Goal: Task Accomplishment & Management: Complete application form

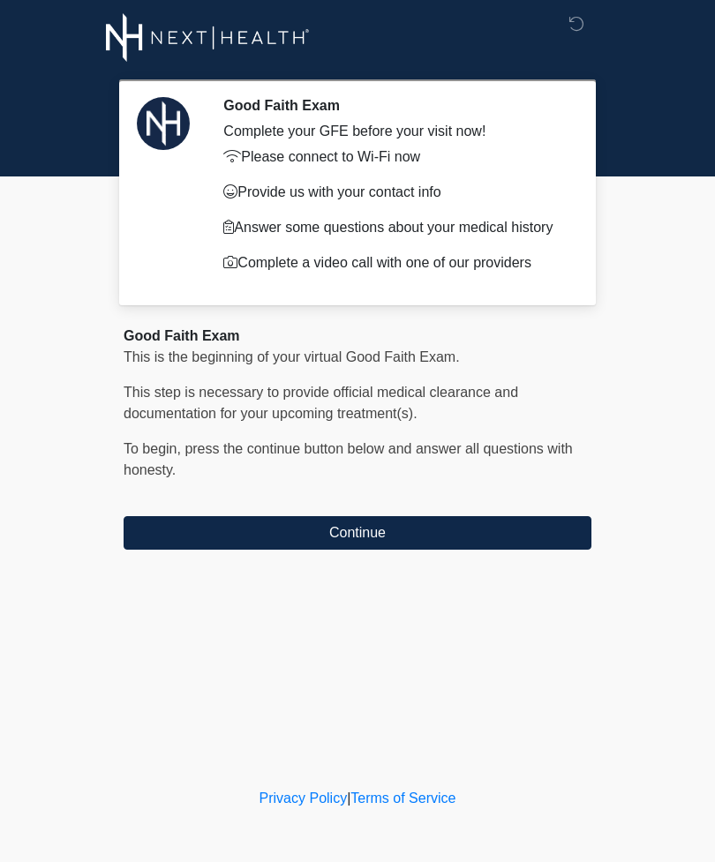
click at [236, 529] on button "Continue" at bounding box center [358, 533] width 468 height 34
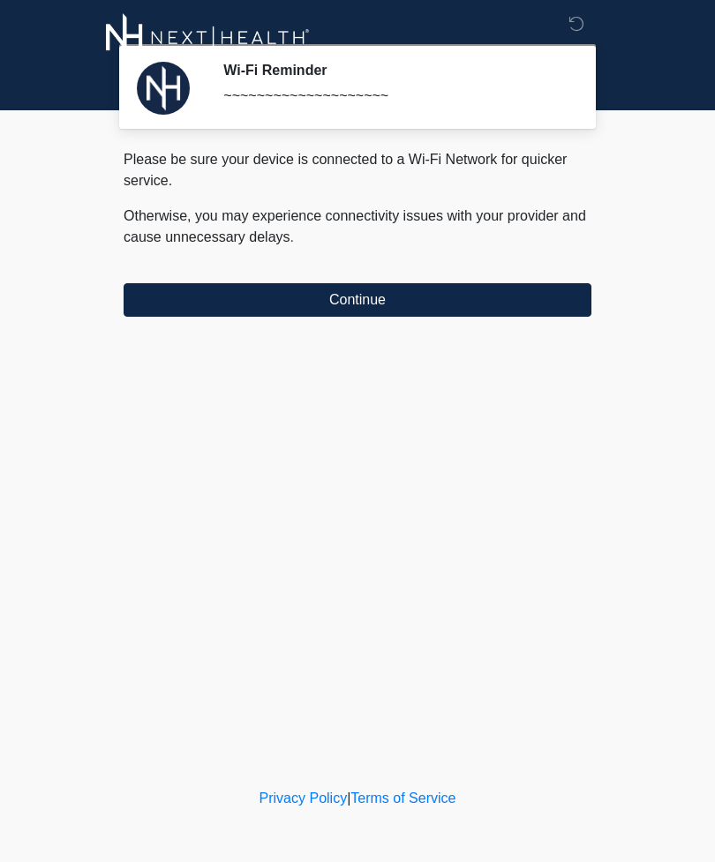
click at [274, 307] on button "Continue" at bounding box center [358, 300] width 468 height 34
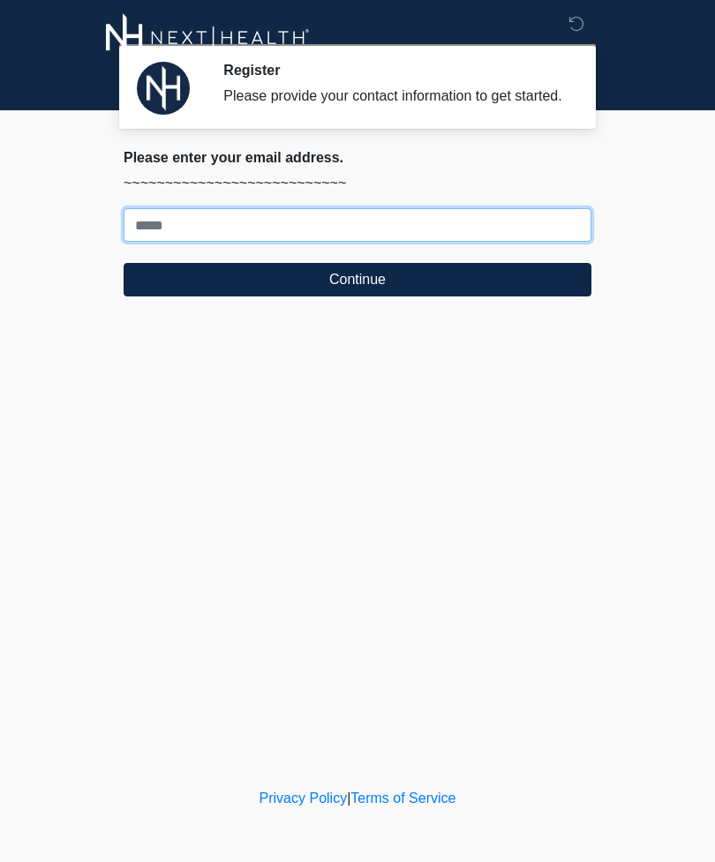
click at [501, 242] on input "Where should we email your treatment plan?" at bounding box center [358, 225] width 468 height 34
click at [493, 242] on input "Where should we email your treatment plan?" at bounding box center [358, 225] width 468 height 34
type input "**********"
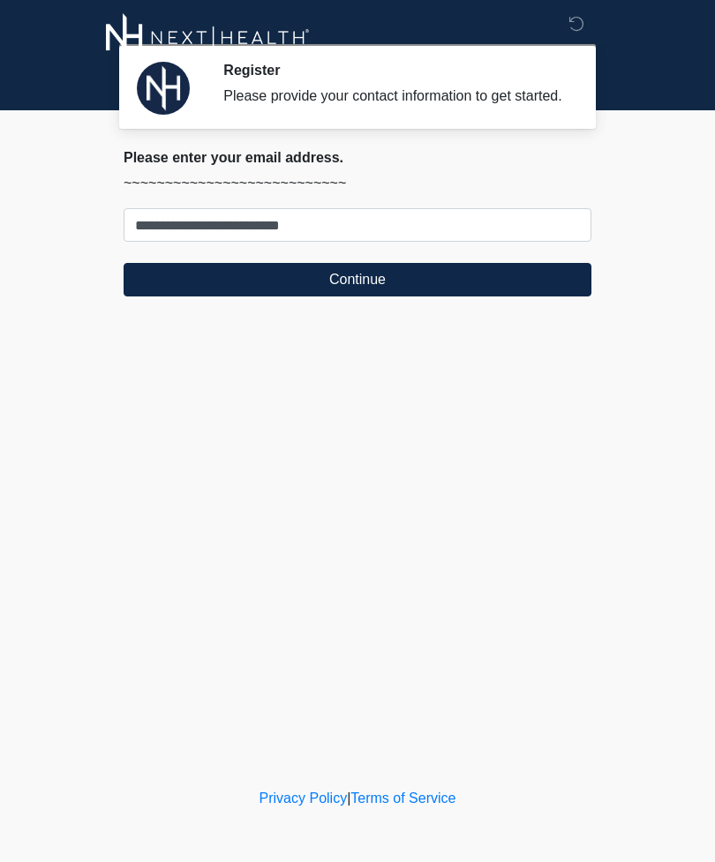
click at [523, 296] on button "Continue" at bounding box center [358, 280] width 468 height 34
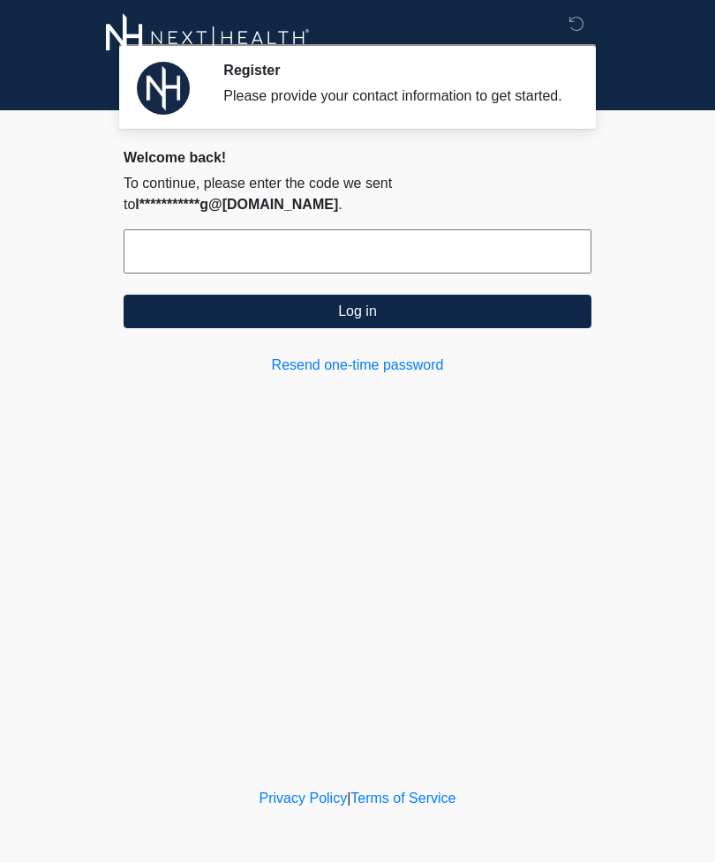
click at [511, 274] on input "text" at bounding box center [358, 251] width 468 height 44
type input "******"
click at [553, 328] on button "Log in" at bounding box center [358, 312] width 468 height 34
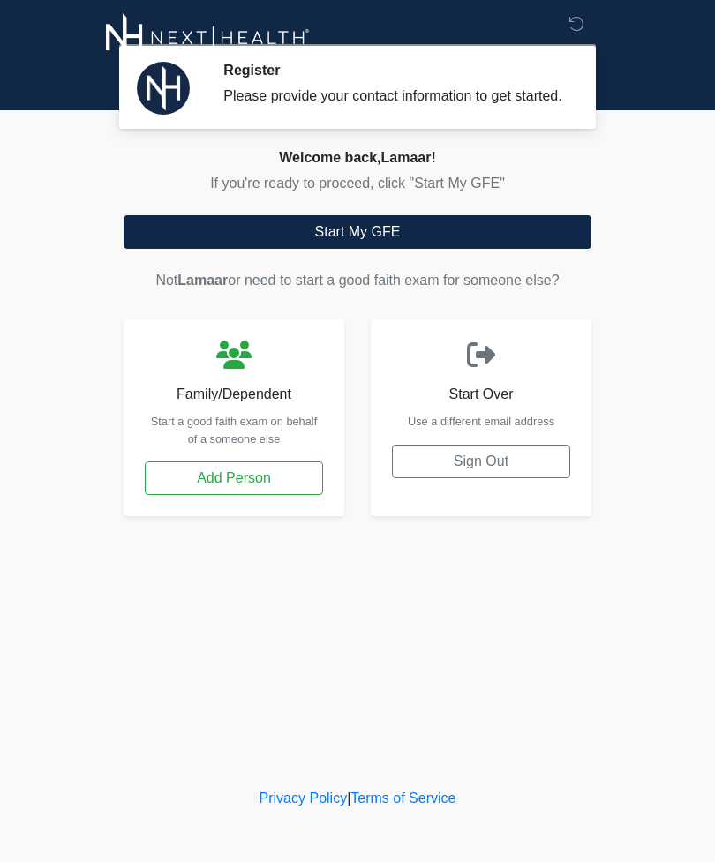
click at [525, 249] on button "Start My GFE" at bounding box center [358, 232] width 468 height 34
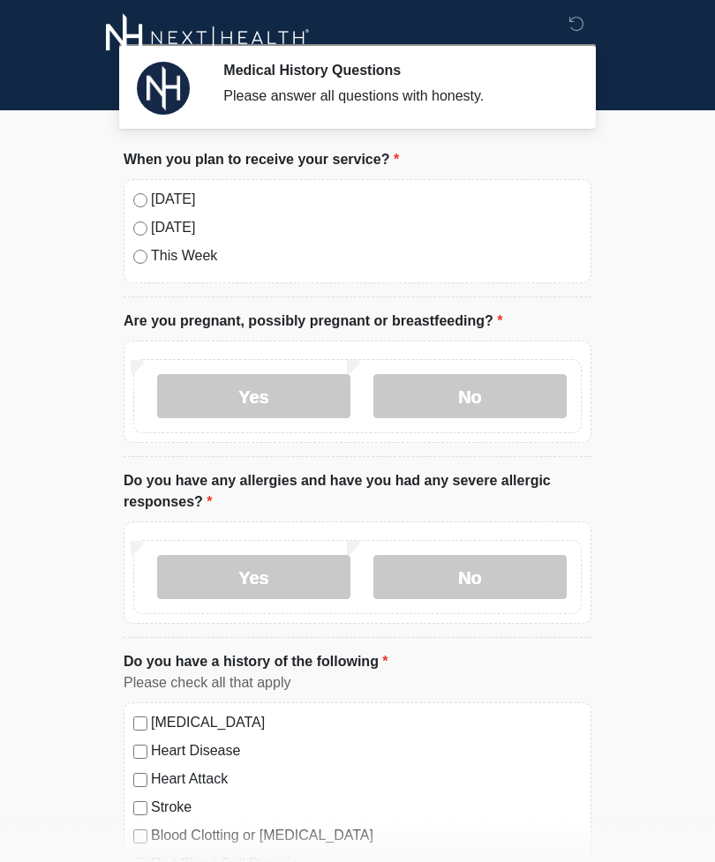
click at [485, 394] on label "No" at bounding box center [469, 396] width 193 height 44
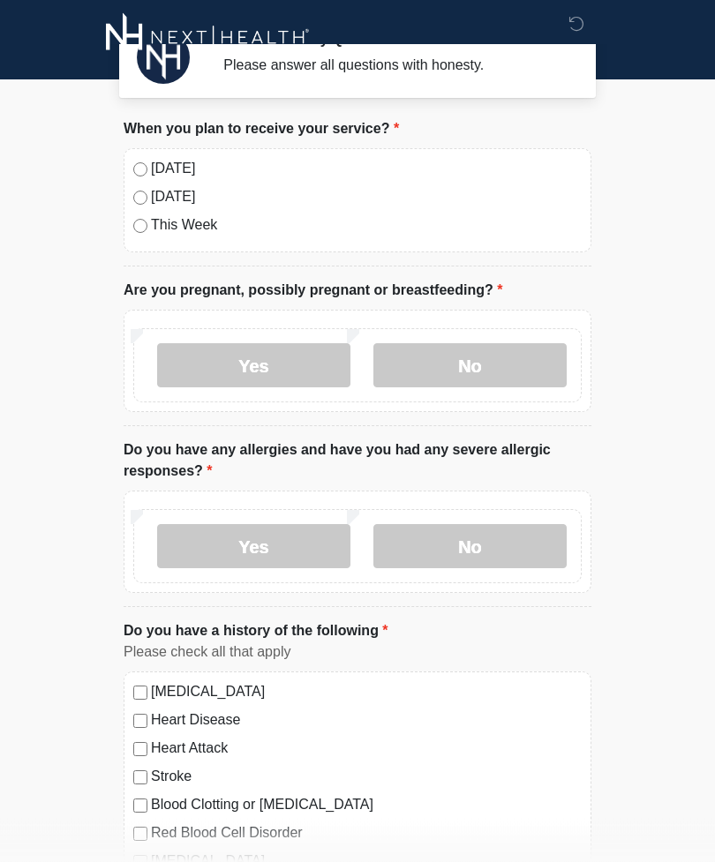
click at [499, 546] on label "No" at bounding box center [469, 547] width 193 height 44
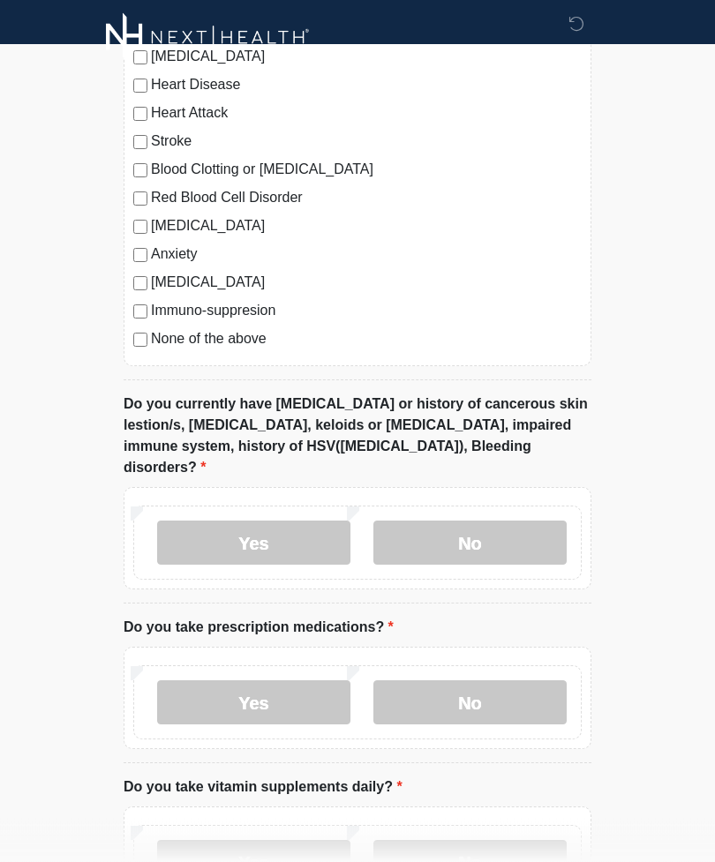
scroll to position [671, 0]
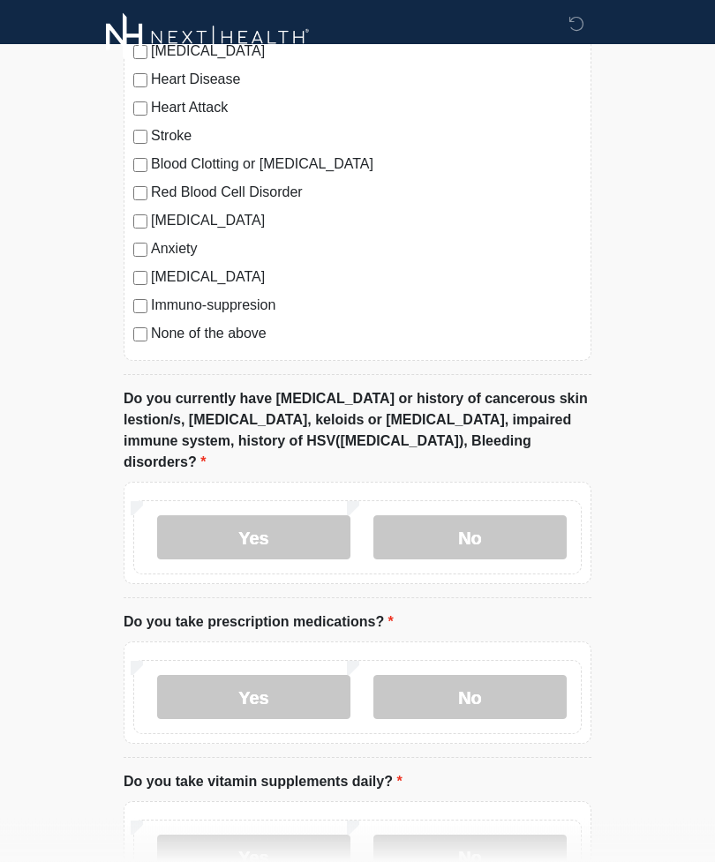
click at [495, 683] on label "No" at bounding box center [469, 698] width 193 height 44
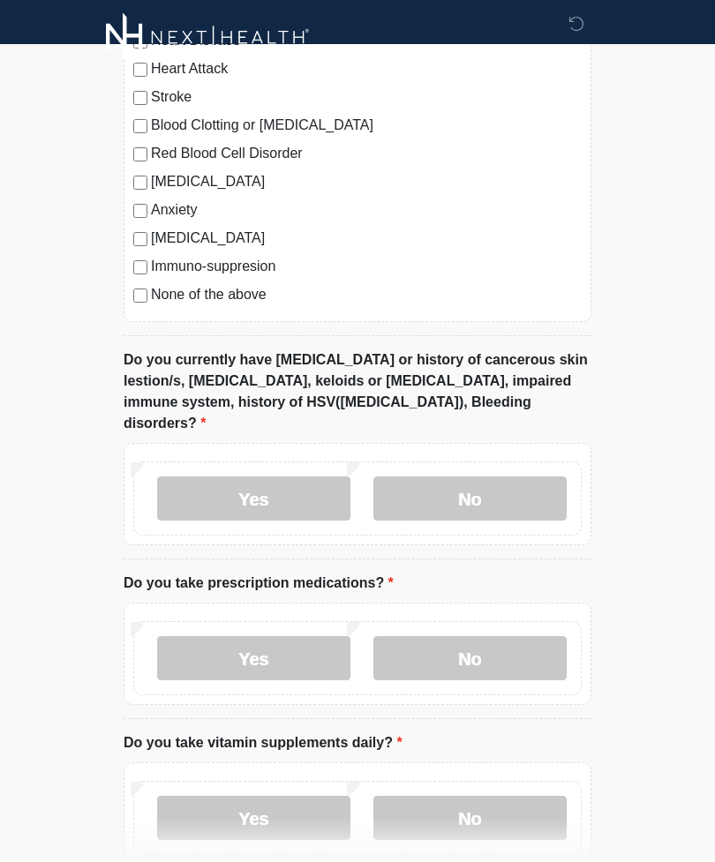
scroll to position [720, 0]
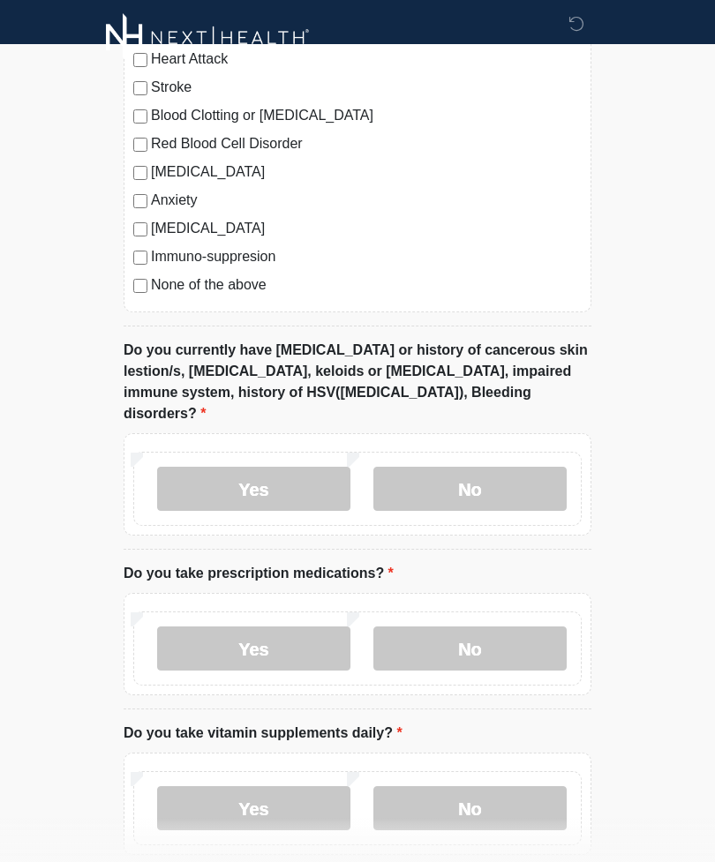
click at [491, 470] on label "No" at bounding box center [469, 489] width 193 height 44
click at [282, 471] on label "Yes" at bounding box center [253, 489] width 193 height 44
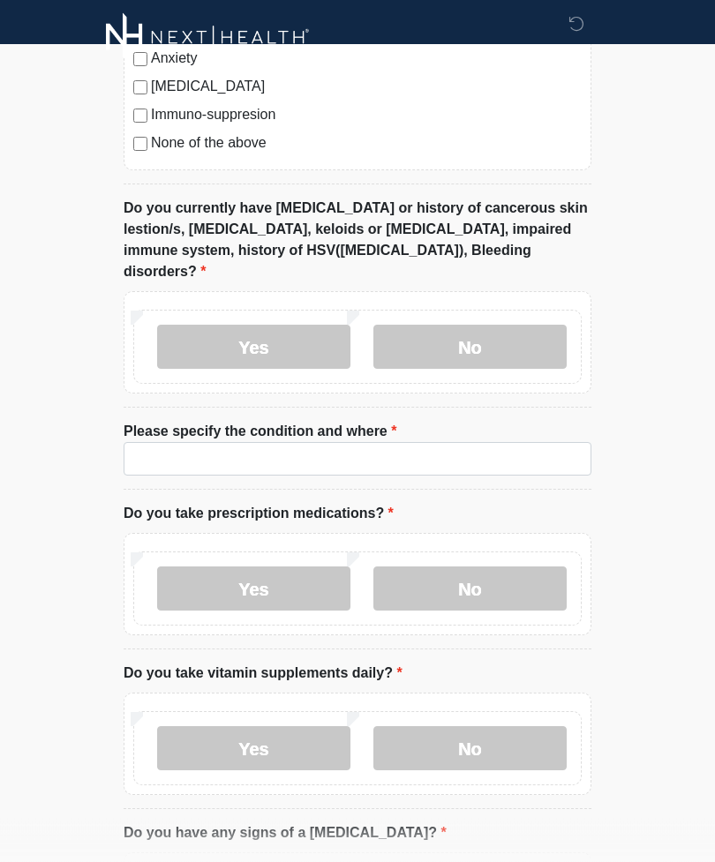
scroll to position [862, 0]
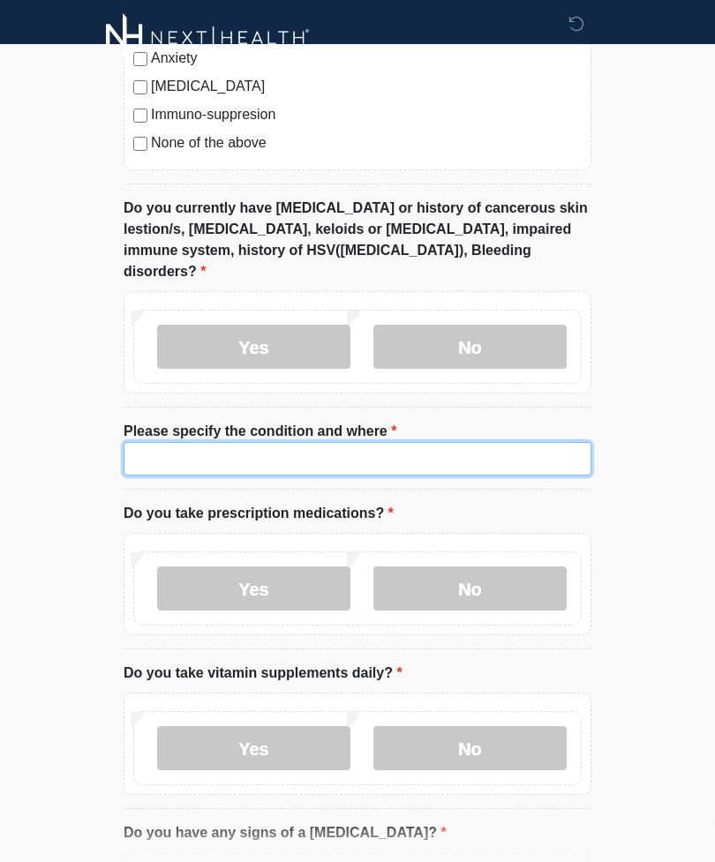
click at [378, 442] on input "Please specify the condition and where" at bounding box center [358, 459] width 468 height 34
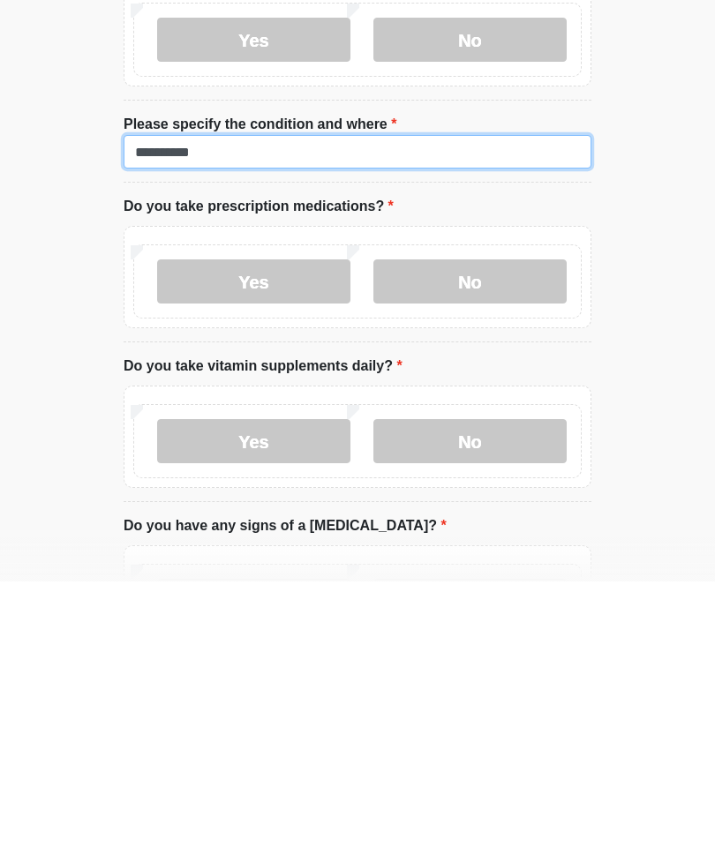
scroll to position [907, 0]
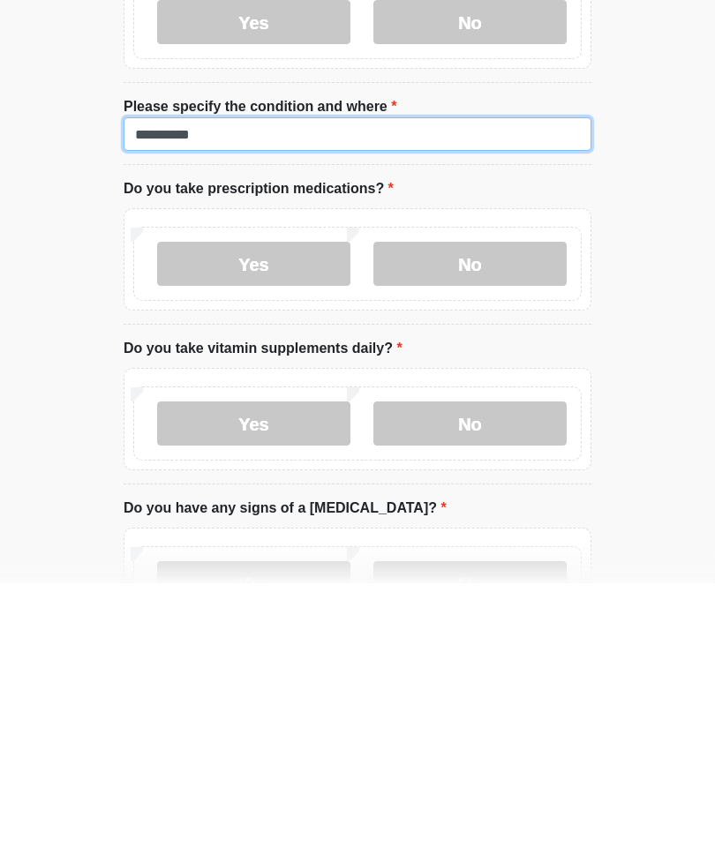
type input "**********"
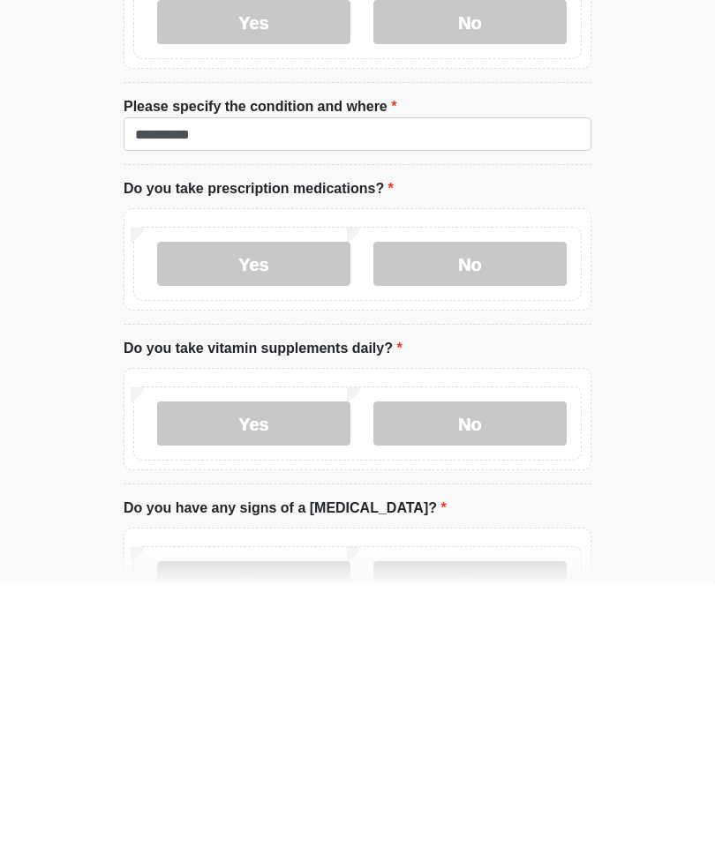
click at [509, 681] on label "No" at bounding box center [469, 703] width 193 height 44
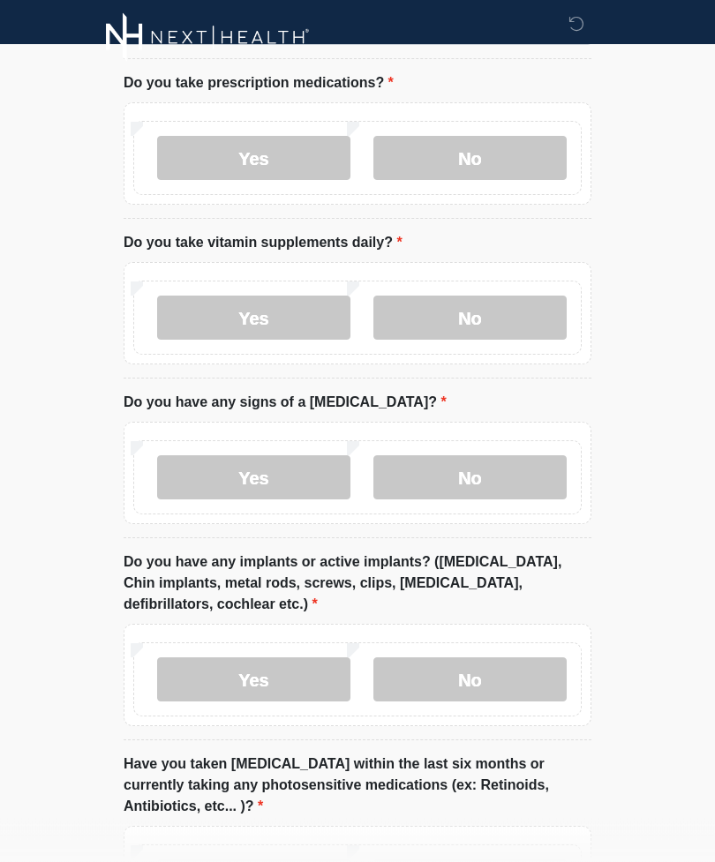
scroll to position [1303, 0]
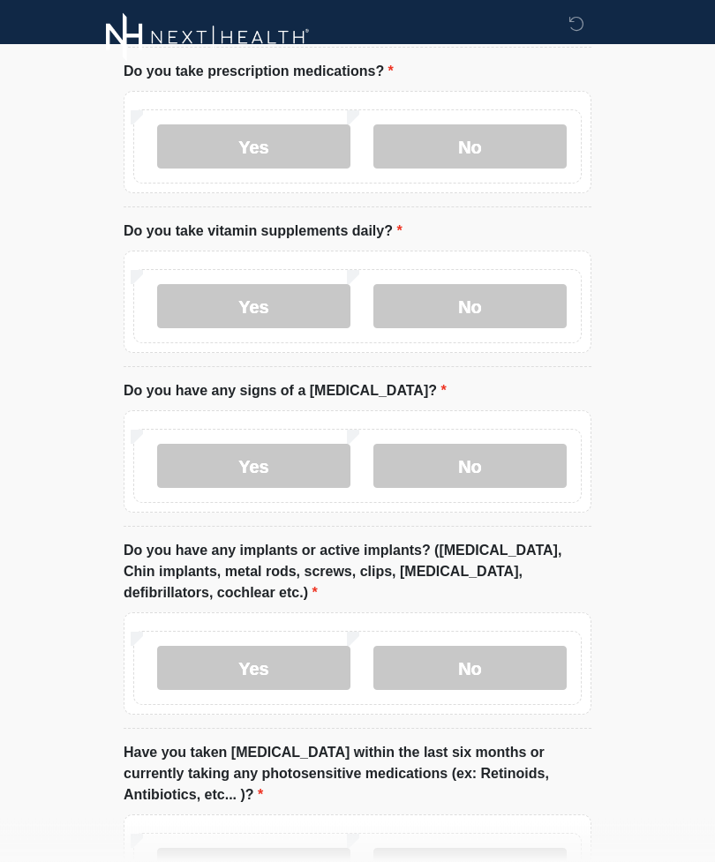
click at [502, 445] on label "No" at bounding box center [469, 467] width 193 height 44
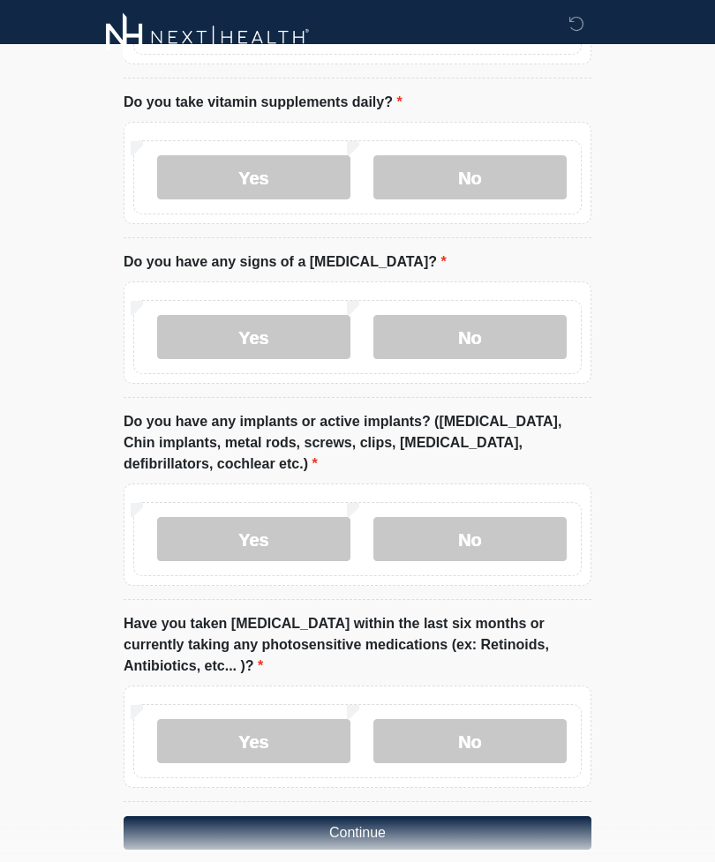
scroll to position [1434, 0]
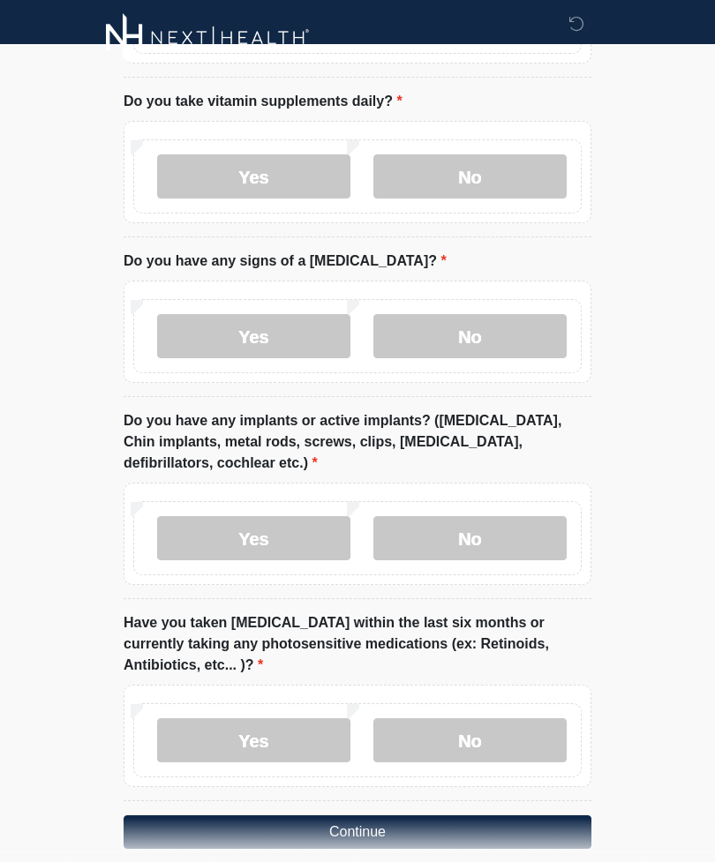
click at [484, 516] on label "No" at bounding box center [469, 538] width 193 height 44
click at [496, 718] on label "No" at bounding box center [469, 740] width 193 height 44
click at [533, 815] on button "Continue" at bounding box center [358, 832] width 468 height 34
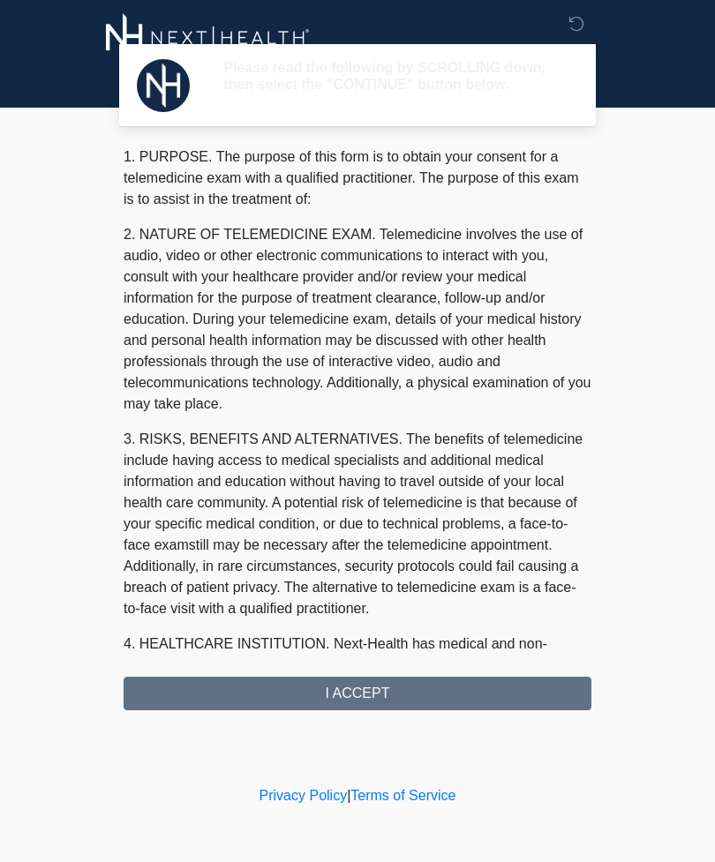
scroll to position [0, 0]
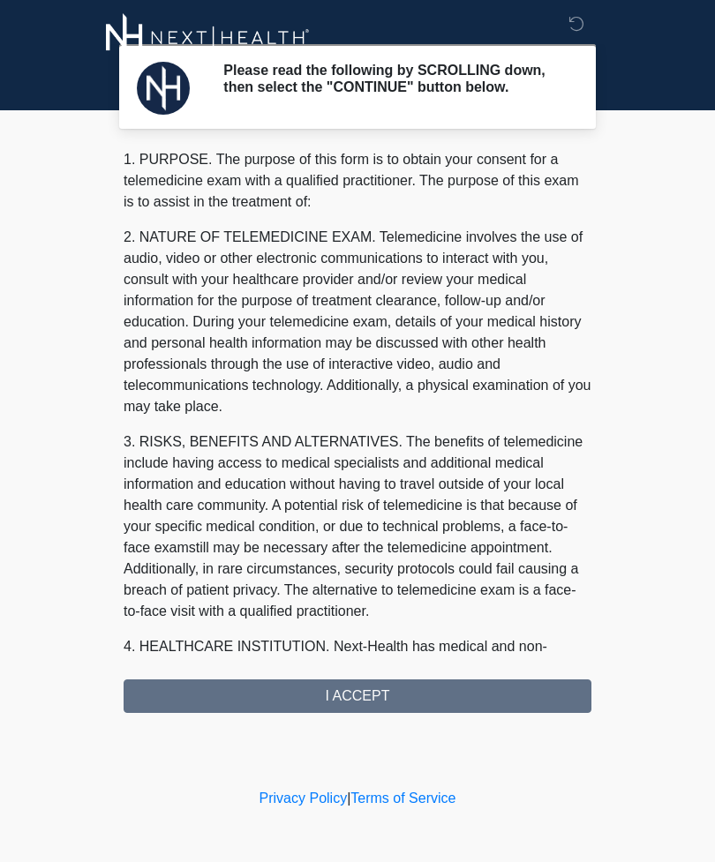
click at [509, 699] on div "1. PURPOSE. The purpose of this form is to obtain your consent for a telemedici…" at bounding box center [358, 431] width 468 height 564
click at [475, 696] on div "1. PURPOSE. The purpose of this form is to obtain your consent for a telemedici…" at bounding box center [358, 431] width 468 height 564
click at [328, 713] on div "1. PURPOSE. The purpose of this form is to obtain your consent for a telemedici…" at bounding box center [358, 431] width 468 height 564
click at [384, 706] on div "1. PURPOSE. The purpose of this form is to obtain your consent for a telemedici…" at bounding box center [358, 431] width 468 height 564
click at [389, 713] on div "1. PURPOSE. The purpose of this form is to obtain your consent for a telemedici…" at bounding box center [358, 431] width 468 height 564
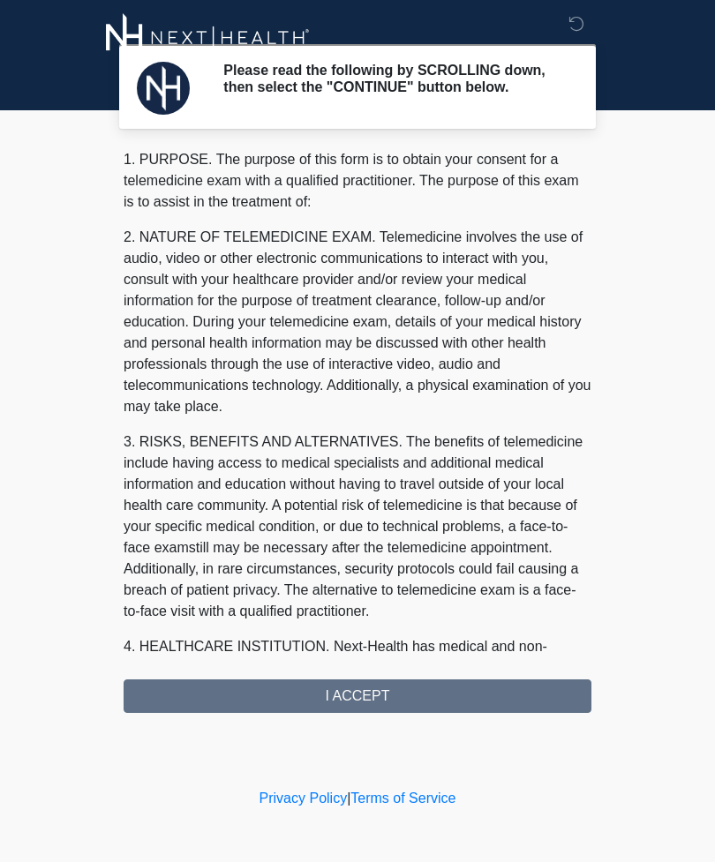
click at [416, 703] on div "1. PURPOSE. The purpose of this form is to obtain your consent for a telemedici…" at bounding box center [358, 431] width 468 height 564
click at [513, 707] on div "1. PURPOSE. The purpose of this form is to obtain your consent for a telemedici…" at bounding box center [358, 431] width 468 height 564
click at [444, 713] on div "1. PURPOSE. The purpose of this form is to obtain your consent for a telemedici…" at bounding box center [358, 431] width 468 height 564
click at [446, 709] on div "1. PURPOSE. The purpose of this form is to obtain your consent for a telemedici…" at bounding box center [358, 431] width 468 height 564
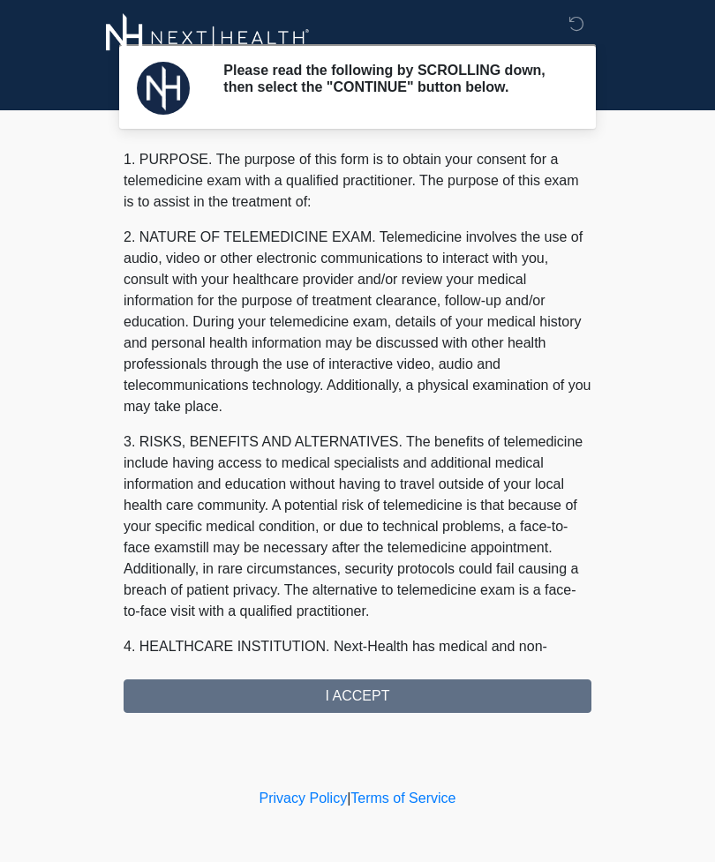
click at [346, 111] on div "Please read the following by SCROLLING down, then select the "CONTINUE" button …" at bounding box center [394, 86] width 368 height 49
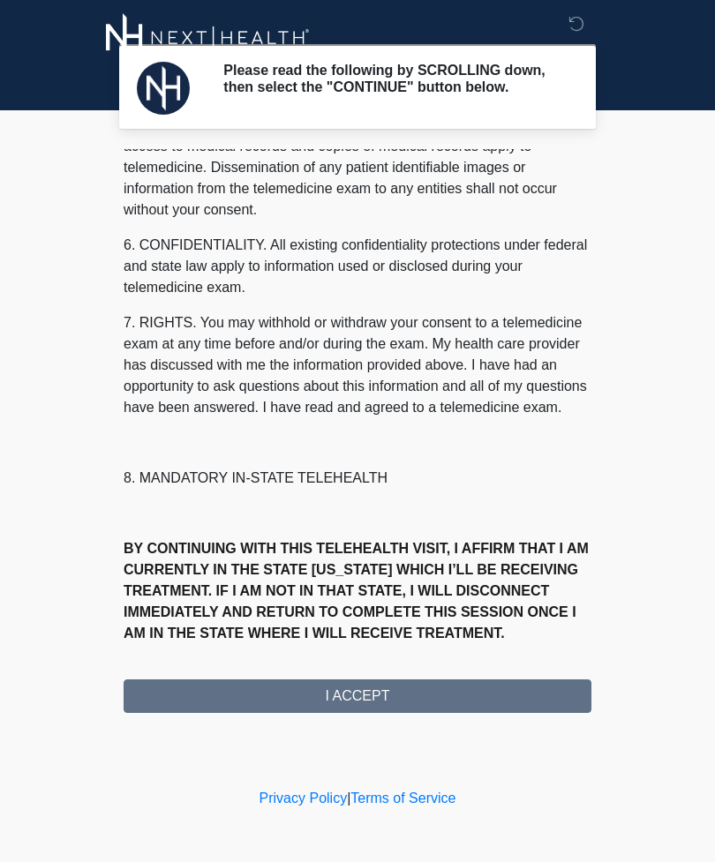
scroll to position [620, 0]
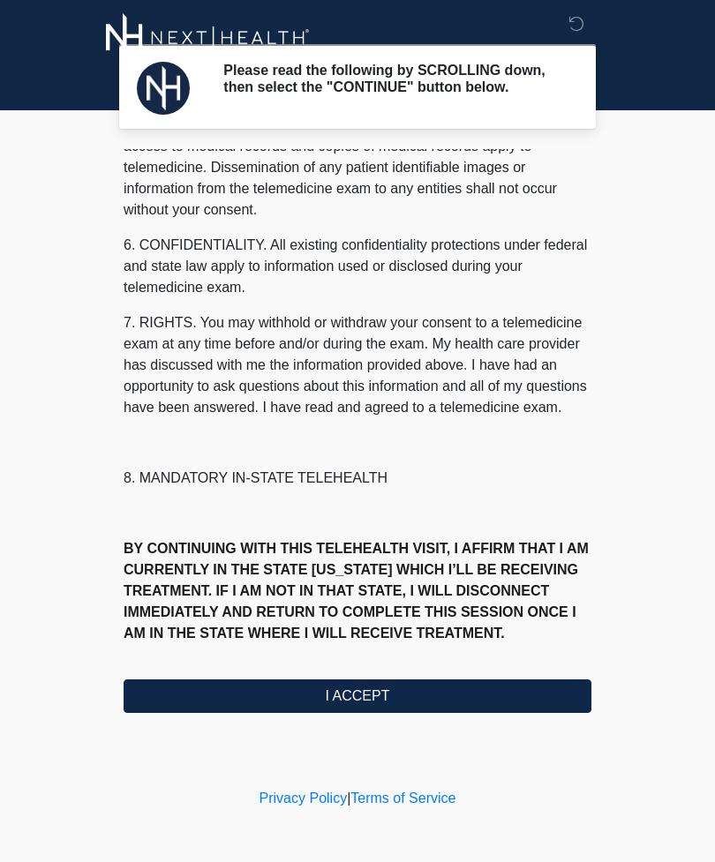
click at [387, 707] on button "I ACCEPT" at bounding box center [358, 696] width 468 height 34
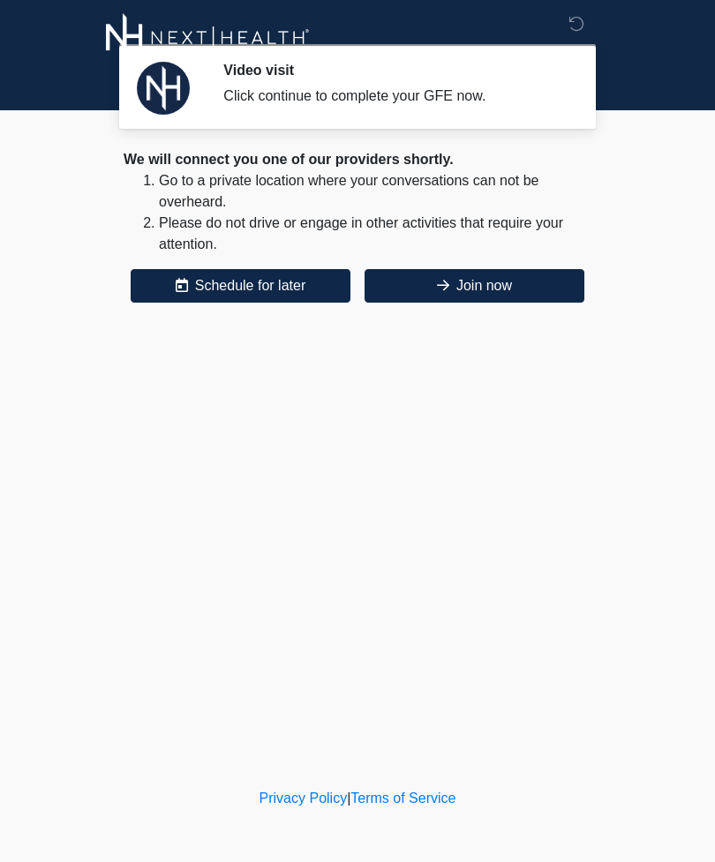
click at [505, 283] on button "Join now" at bounding box center [474, 286] width 220 height 34
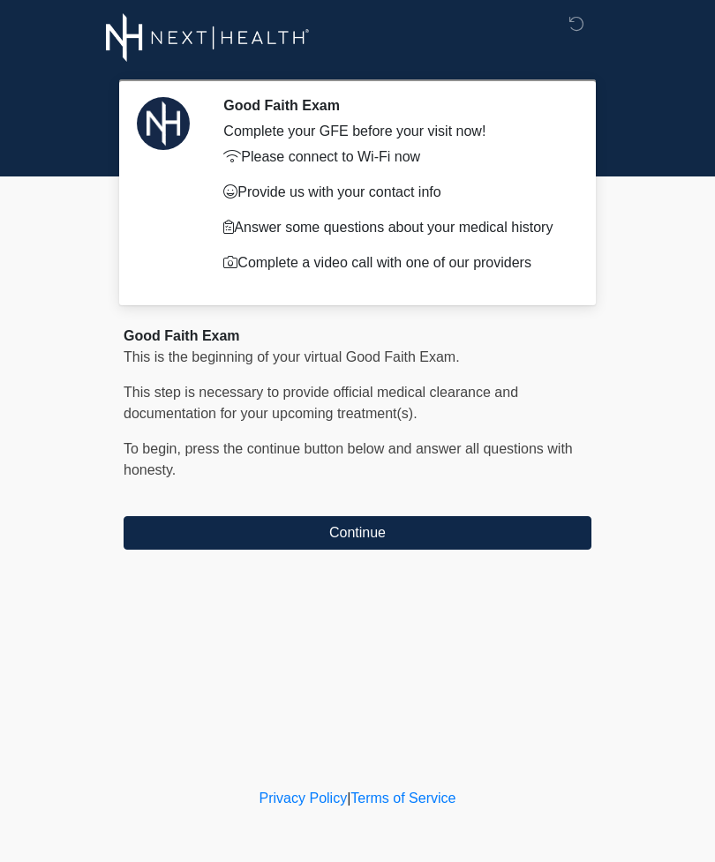
click at [362, 529] on button "Continue" at bounding box center [358, 533] width 468 height 34
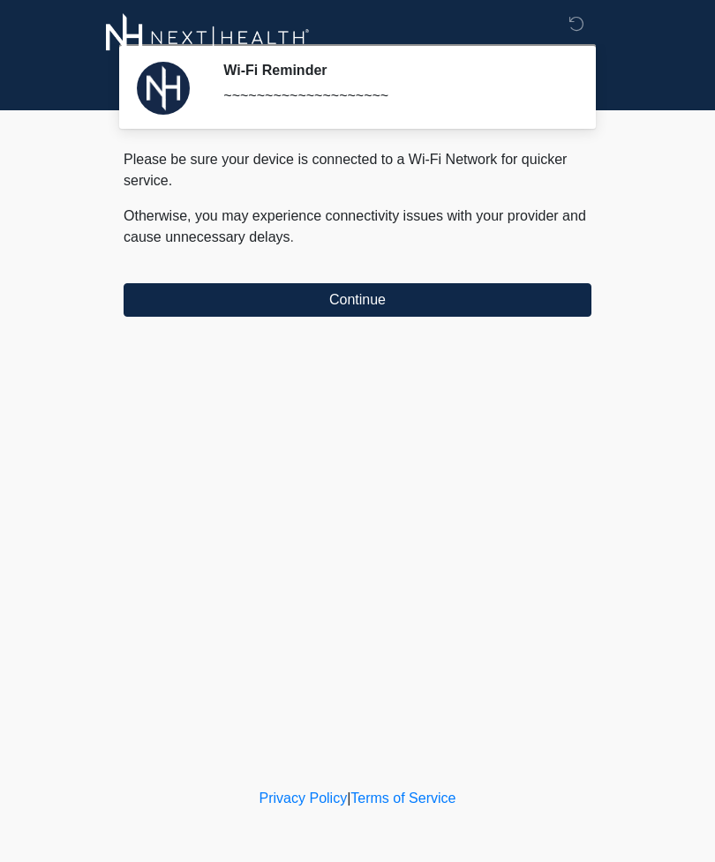
click at [206, 284] on button "Continue" at bounding box center [358, 300] width 468 height 34
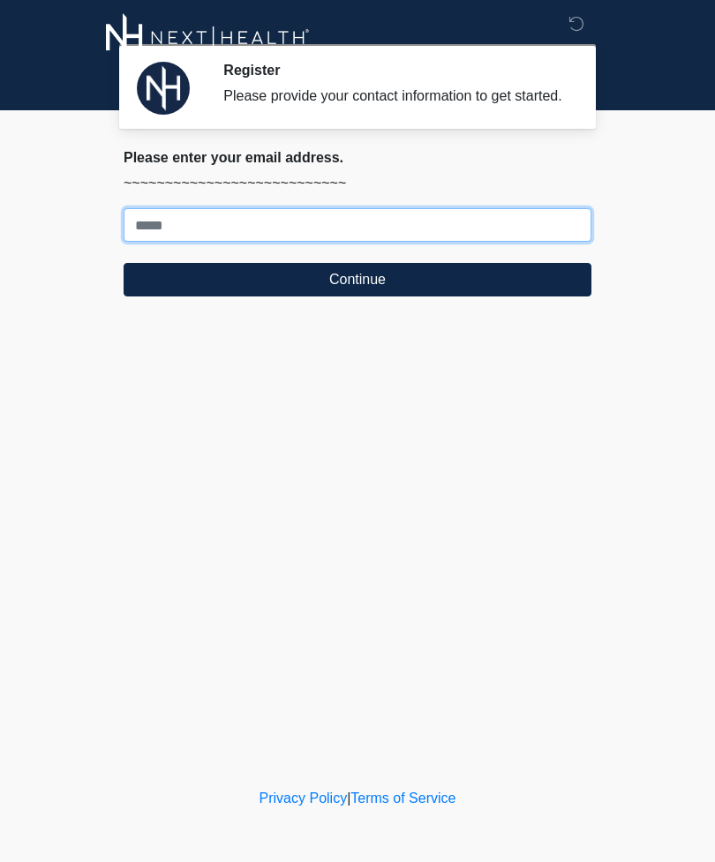
click at [479, 230] on input "Where should we email your treatment plan?" at bounding box center [358, 225] width 468 height 34
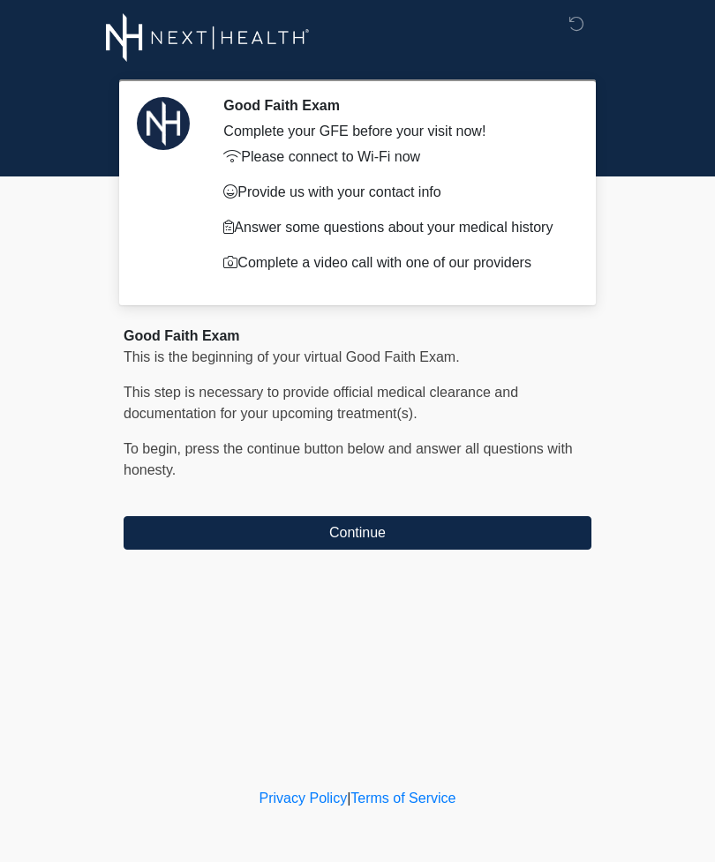
click at [529, 546] on button "Continue" at bounding box center [358, 533] width 468 height 34
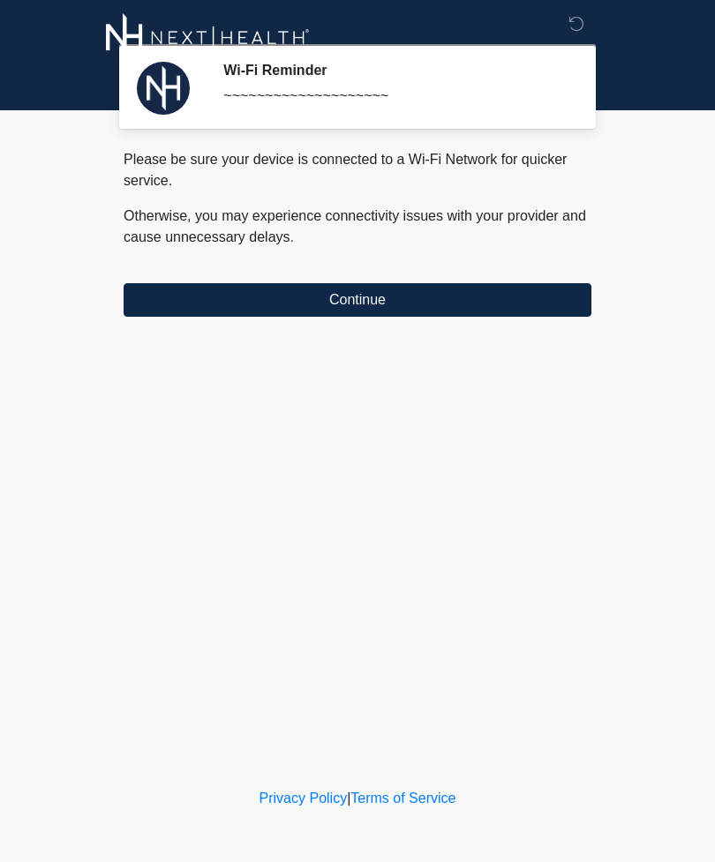
click at [506, 311] on button "Continue" at bounding box center [358, 300] width 468 height 34
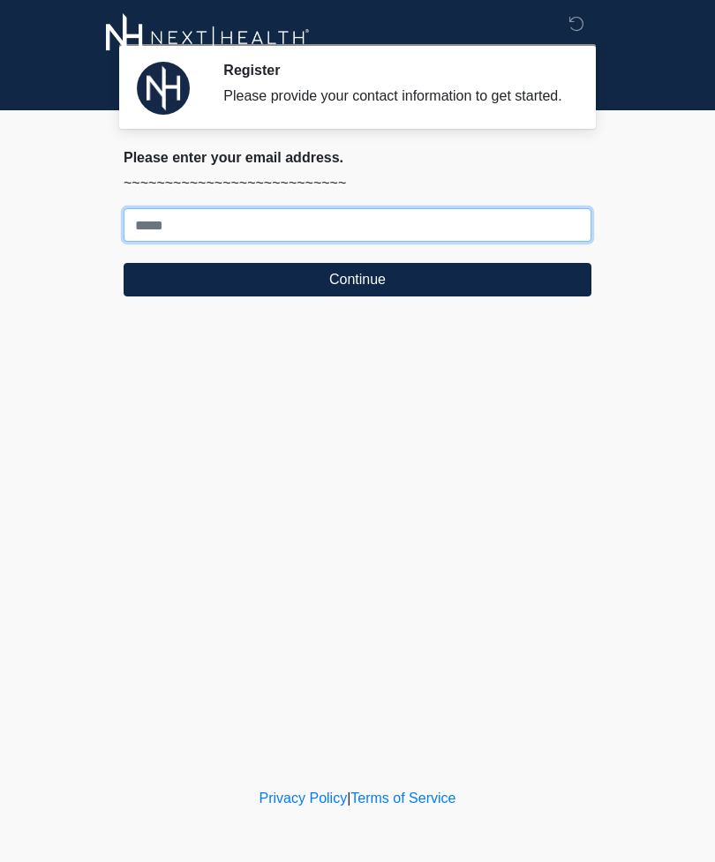
click at [504, 242] on input "Where should we email your treatment plan?" at bounding box center [358, 225] width 468 height 34
type input "**********"
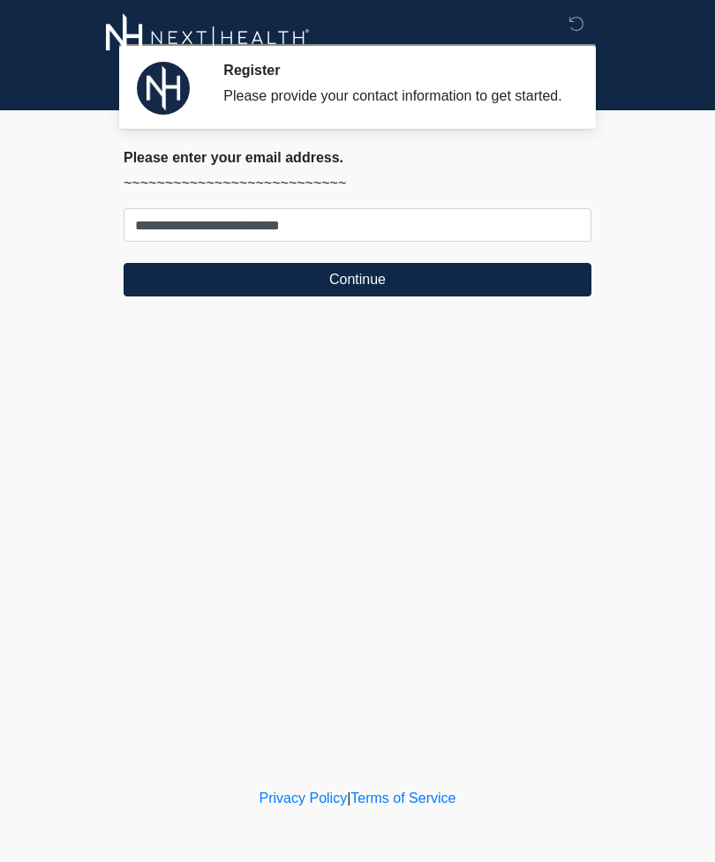
click at [504, 296] on button "Continue" at bounding box center [358, 280] width 468 height 34
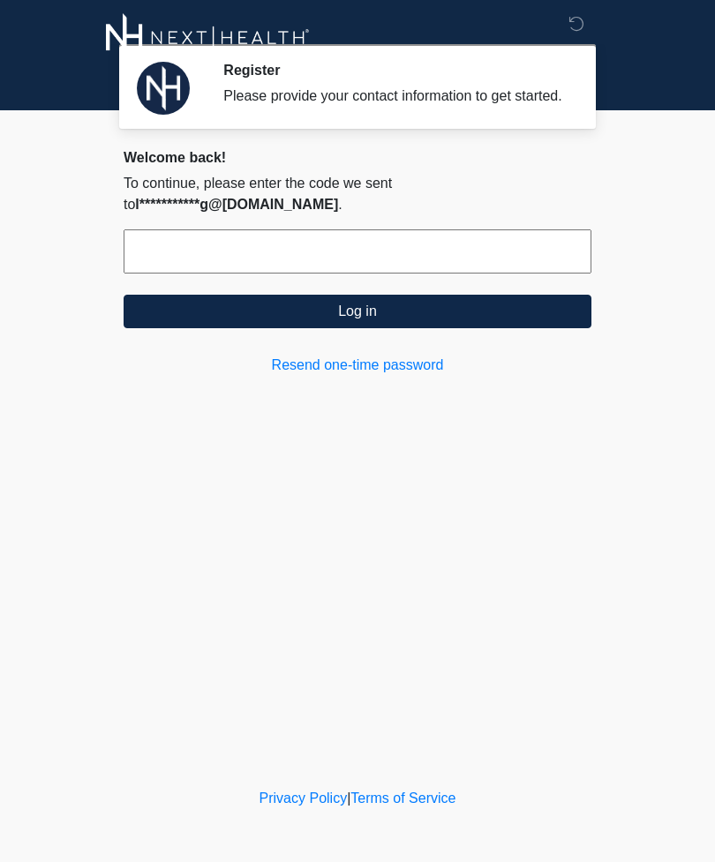
click at [437, 258] on input "text" at bounding box center [358, 251] width 468 height 44
type input "*"
type input "******"
click at [537, 354] on div "**********" at bounding box center [358, 262] width 468 height 227
click at [551, 328] on button "Log in" at bounding box center [358, 312] width 468 height 34
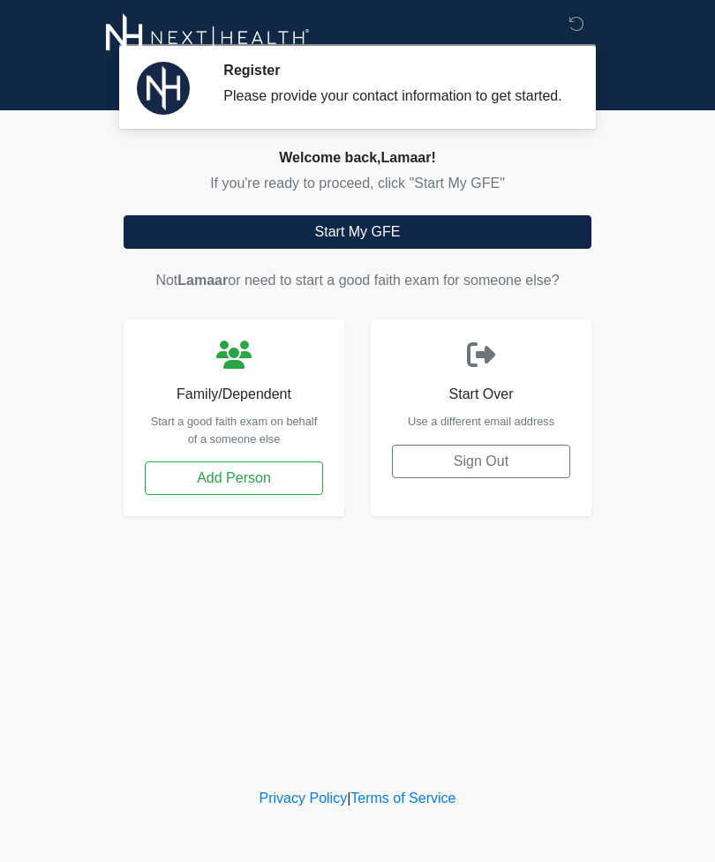
click at [538, 249] on button "Start My GFE" at bounding box center [358, 232] width 468 height 34
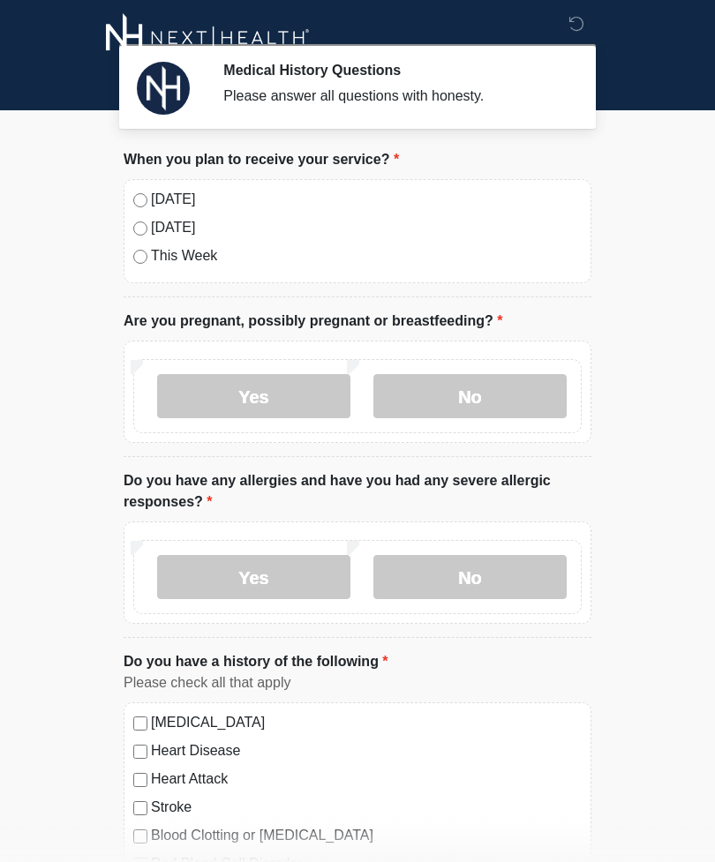
click at [159, 203] on label "Today" at bounding box center [366, 199] width 431 height 21
click at [495, 407] on label "No" at bounding box center [469, 396] width 193 height 44
click at [492, 574] on label "No" at bounding box center [469, 577] width 193 height 44
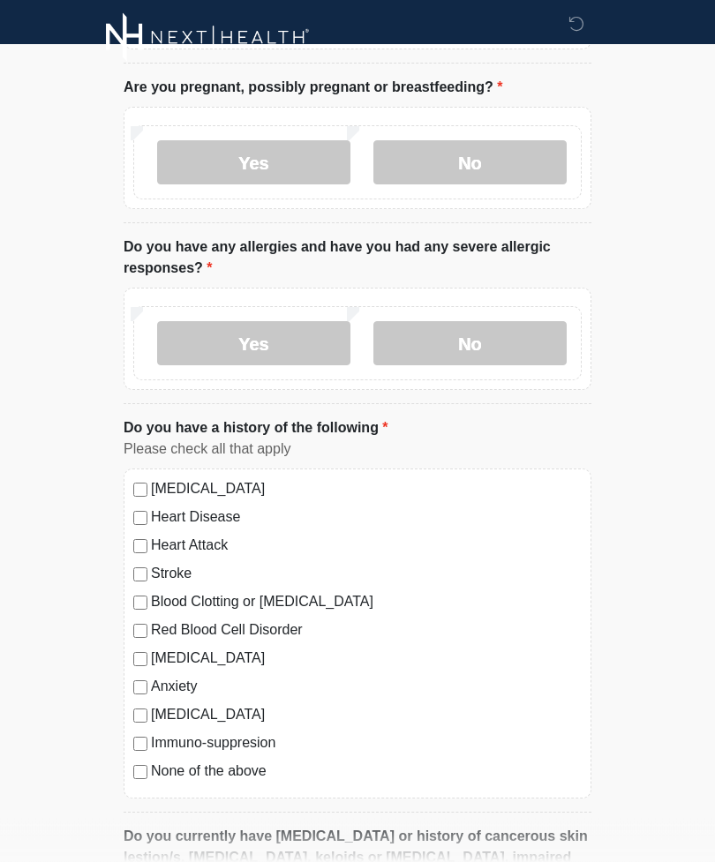
scroll to position [232, 0]
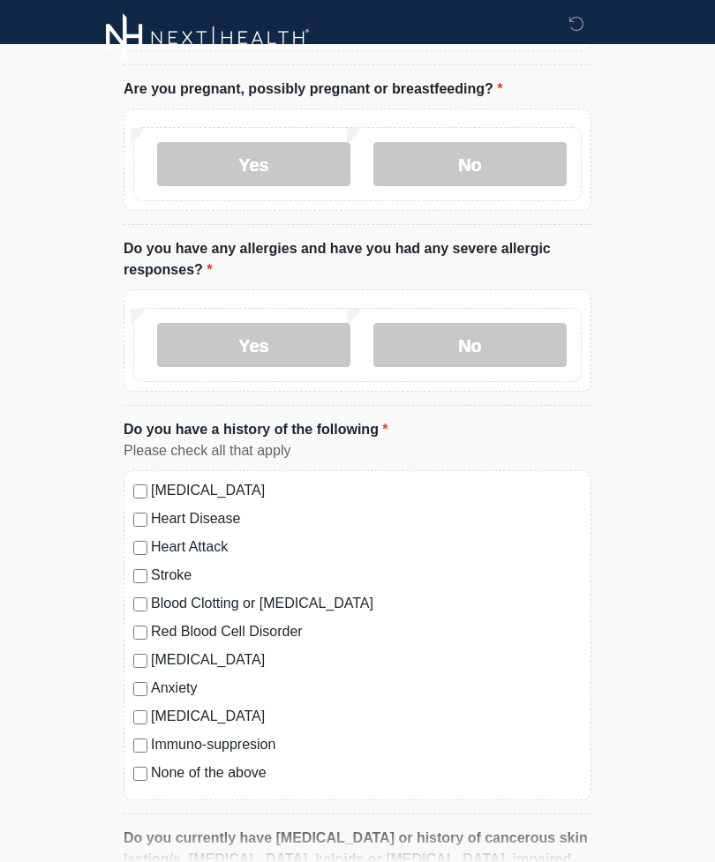
click at [135, 702] on div "High Blood Pressure Heart Disease Heart Attack Stroke Blood Clotting or Bleedin…" at bounding box center [358, 635] width 468 height 330
click at [151, 770] on label "None of the above" at bounding box center [366, 772] width 431 height 21
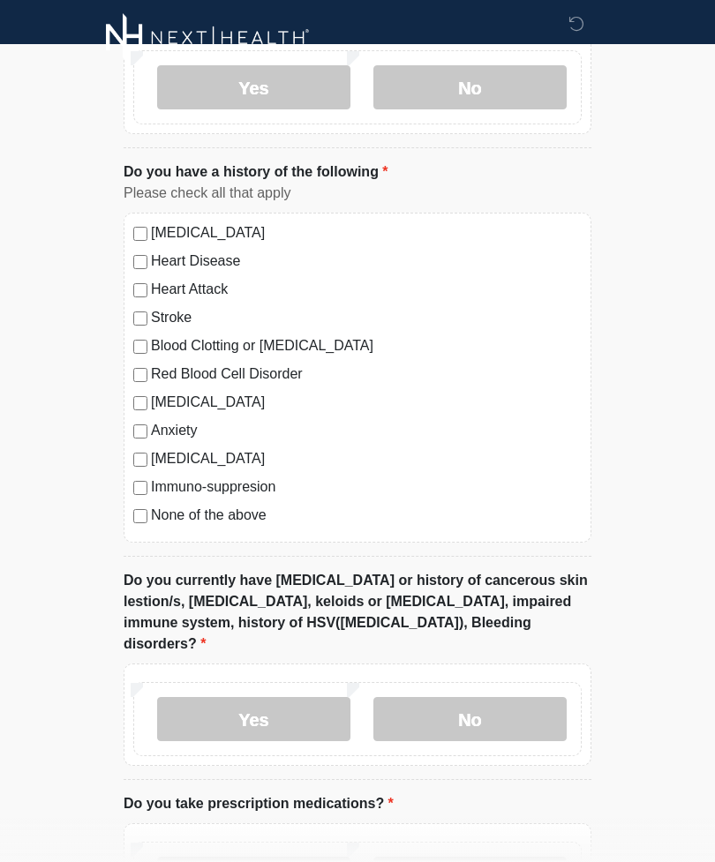
scroll to position [514, 0]
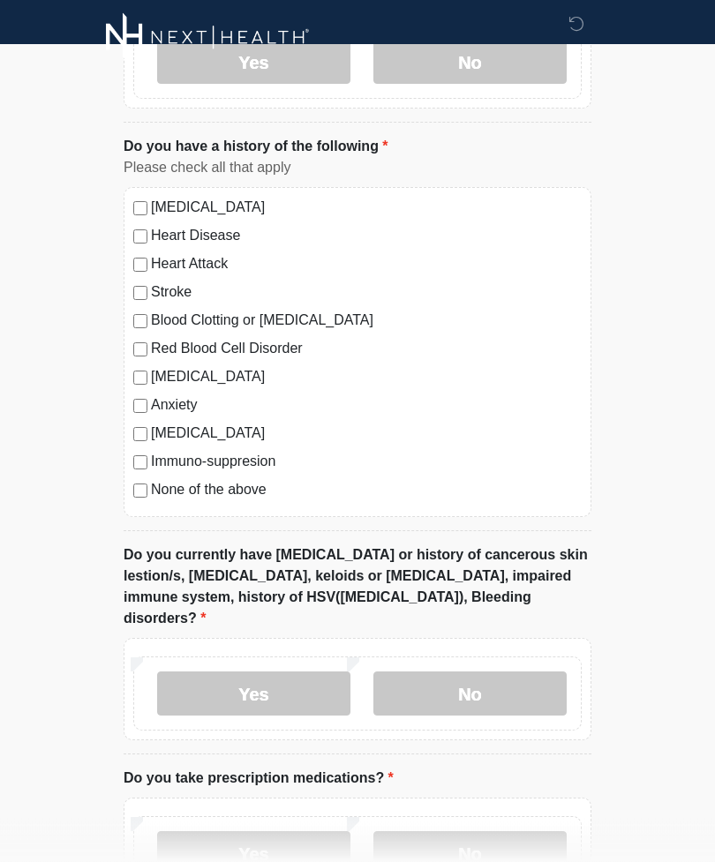
click at [289, 685] on label "Yes" at bounding box center [253, 694] width 193 height 44
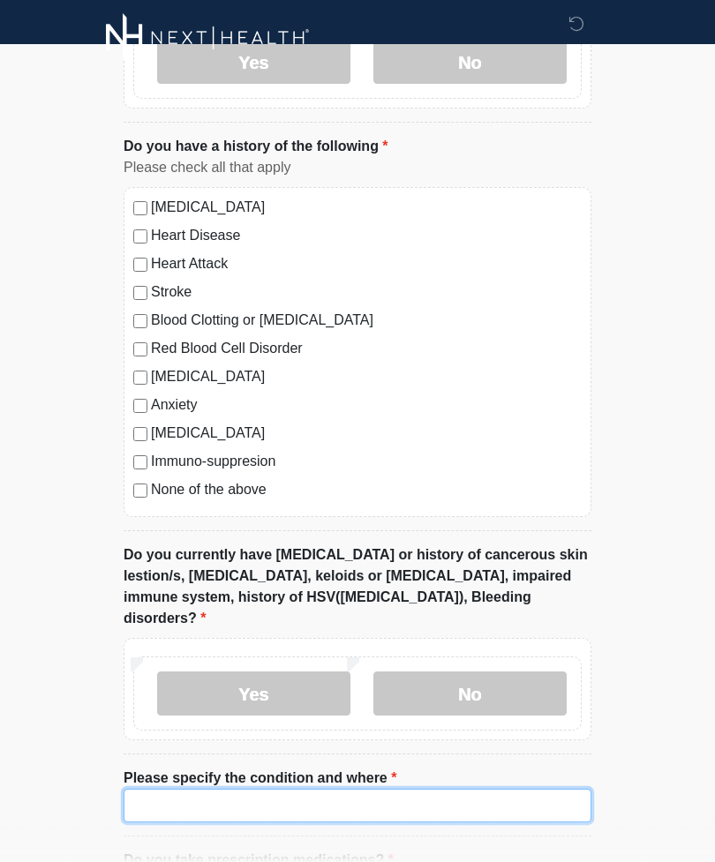
click at [342, 789] on input "Please specify the condition and where" at bounding box center [358, 806] width 468 height 34
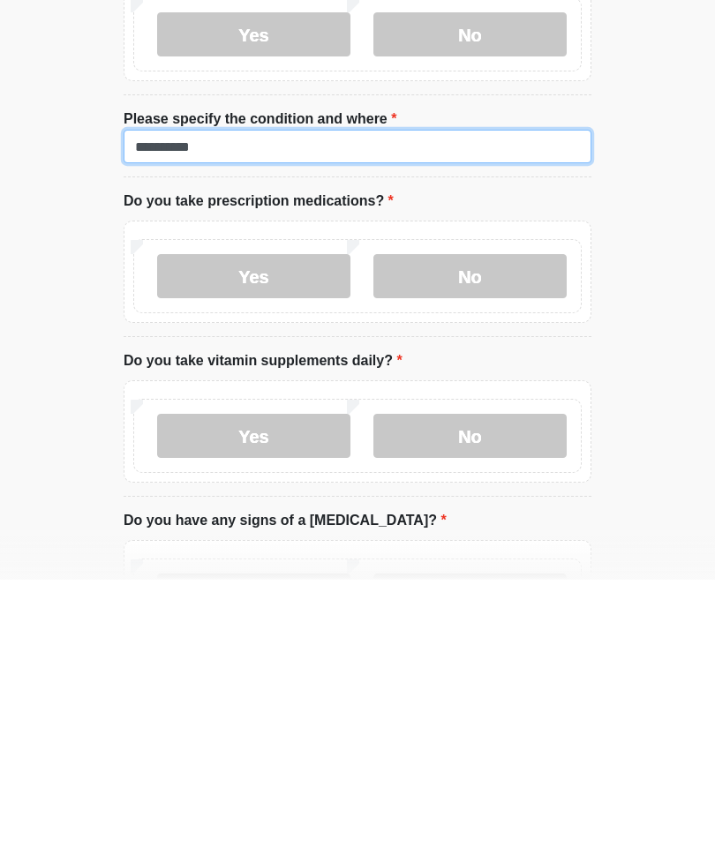
type input "**********"
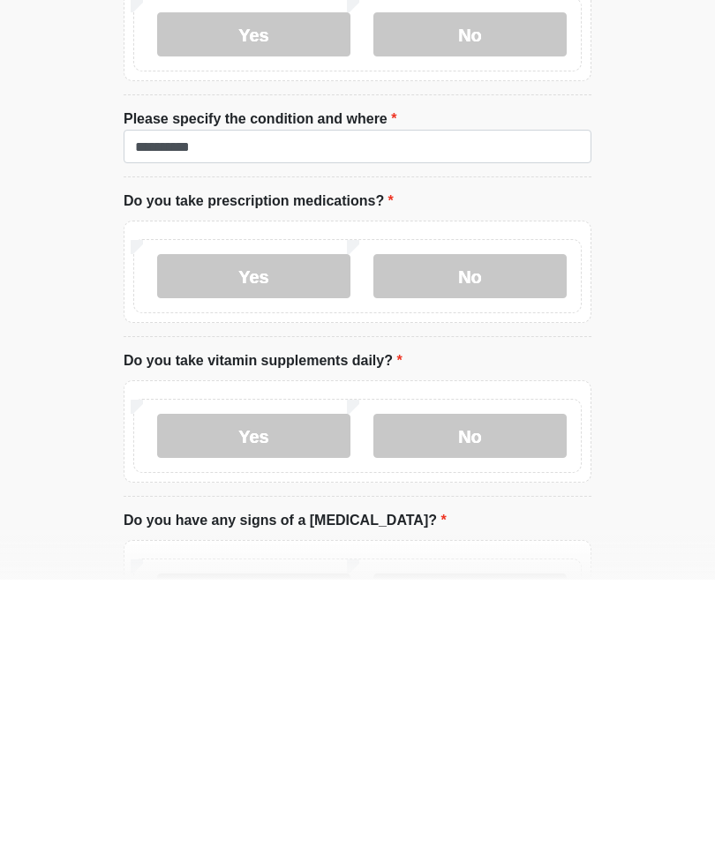
click at [521, 536] on label "No" at bounding box center [469, 558] width 193 height 44
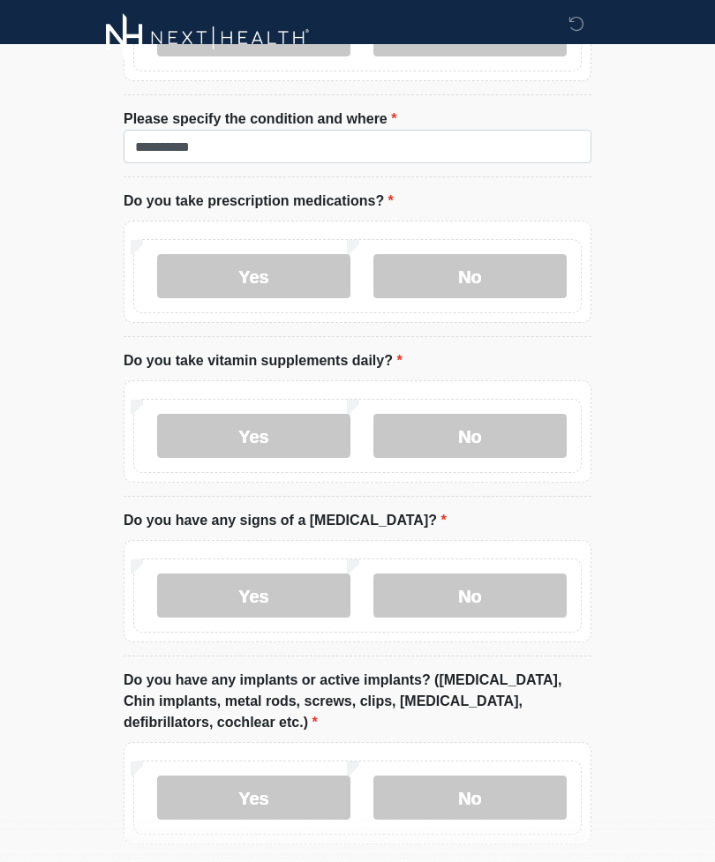
click at [536, 414] on label "No" at bounding box center [469, 436] width 193 height 44
click at [509, 592] on label "No" at bounding box center [469, 596] width 193 height 44
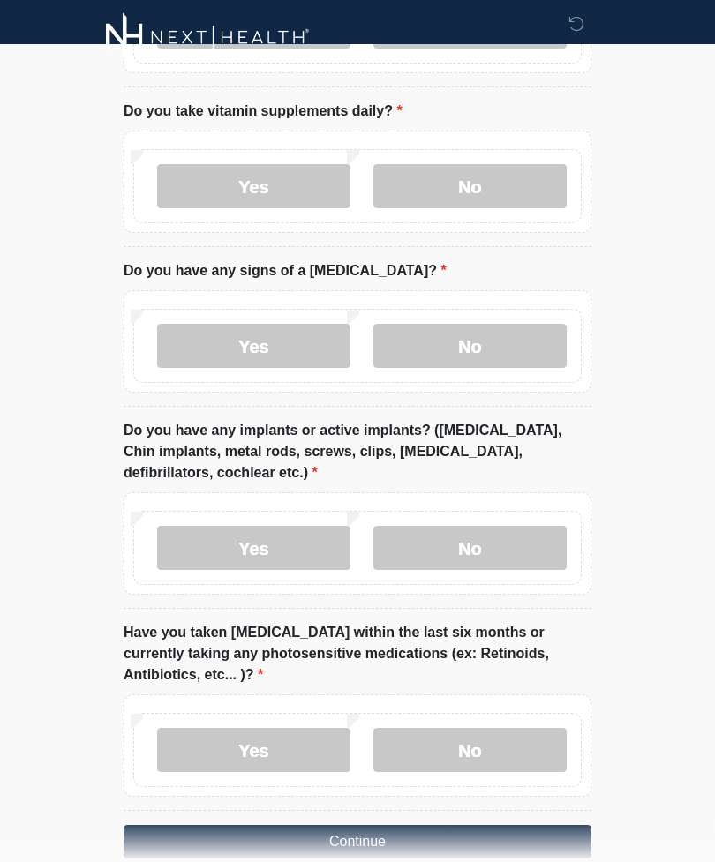
click at [514, 529] on label "No" at bounding box center [469, 549] width 193 height 44
click at [526, 728] on label "No" at bounding box center [469, 750] width 193 height 44
click at [510, 825] on button "Continue" at bounding box center [358, 842] width 468 height 34
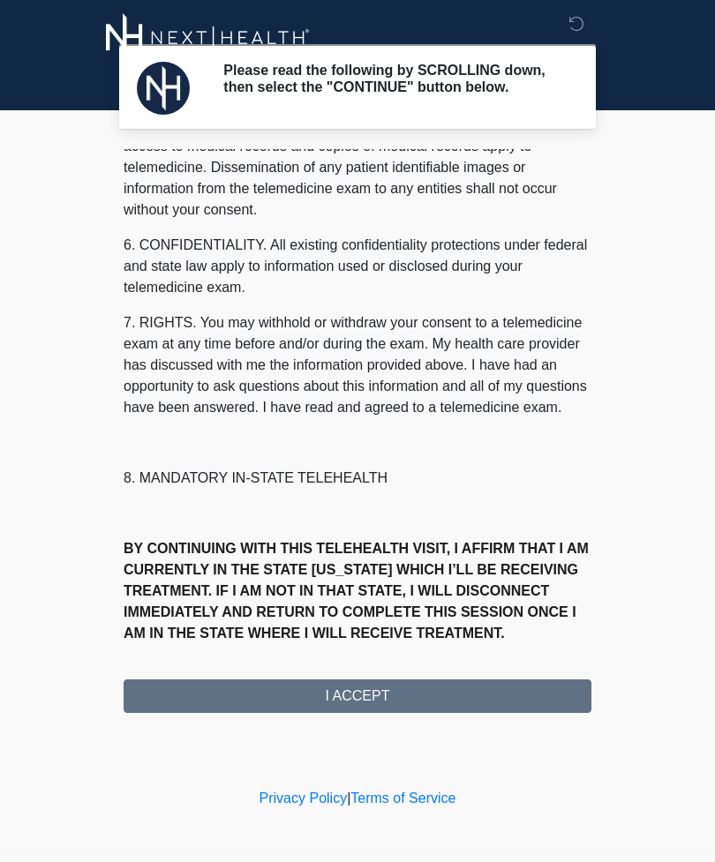
scroll to position [620, 0]
click at [423, 694] on button "I ACCEPT" at bounding box center [358, 696] width 468 height 34
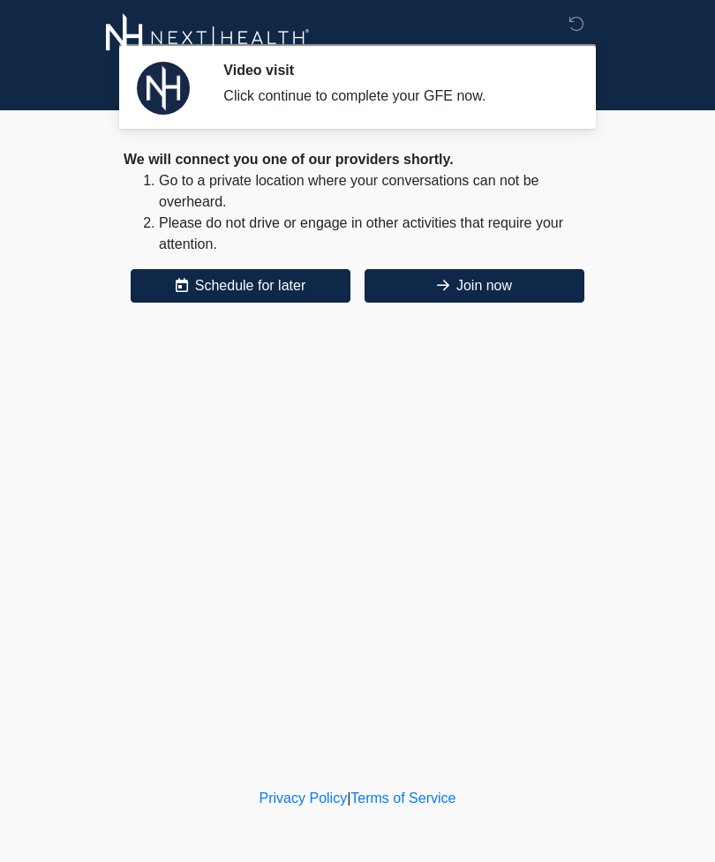
click at [471, 289] on button "Join now" at bounding box center [474, 286] width 220 height 34
